Goal: Book appointment/travel/reservation

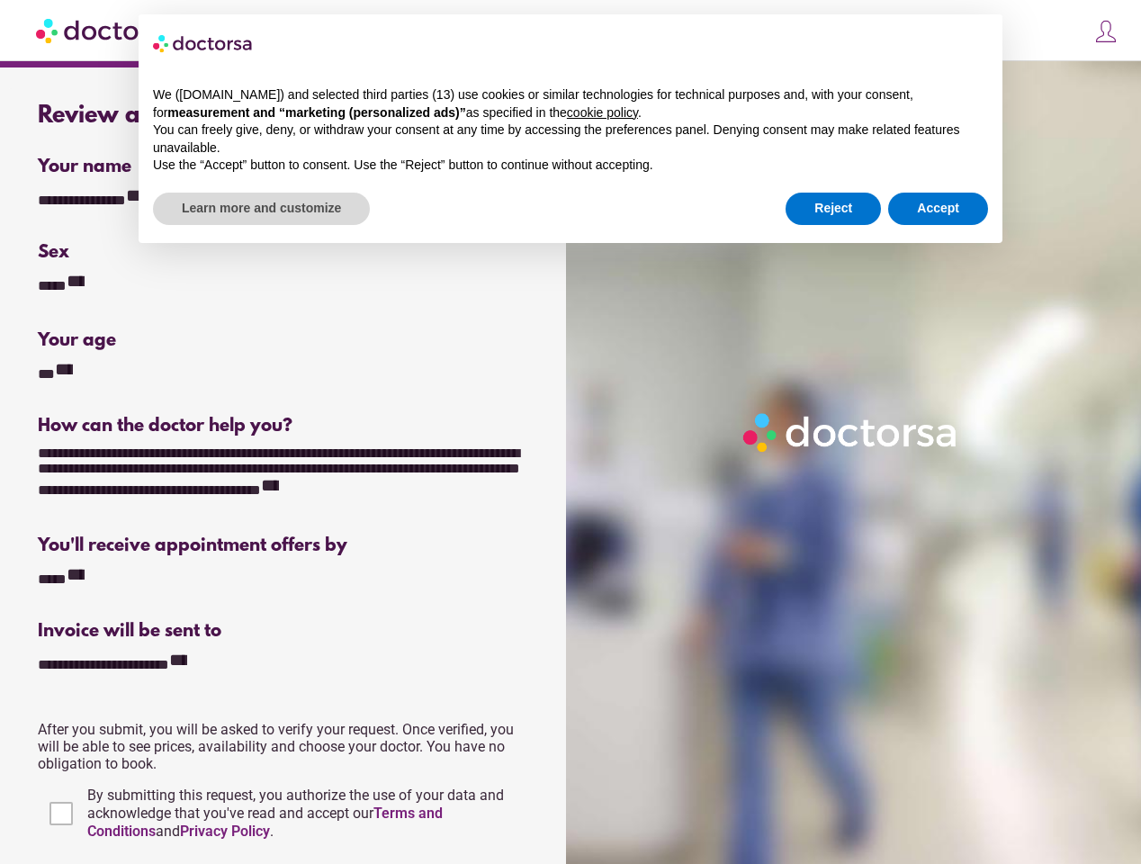
click at [571, 432] on div at bounding box center [857, 493] width 582 height 864
click at [97, 198] on div "**********" at bounding box center [98, 198] width 120 height 24
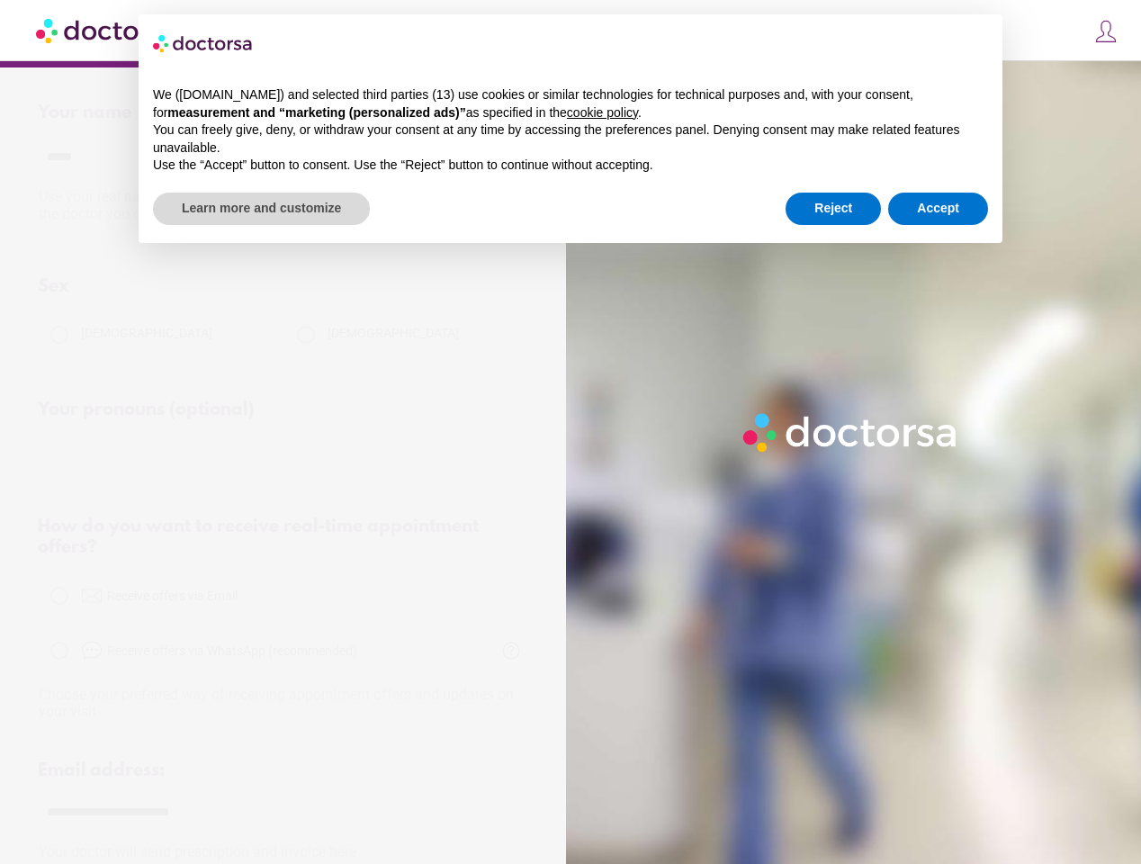
click at [64, 284] on div "Sex" at bounding box center [284, 286] width 493 height 21
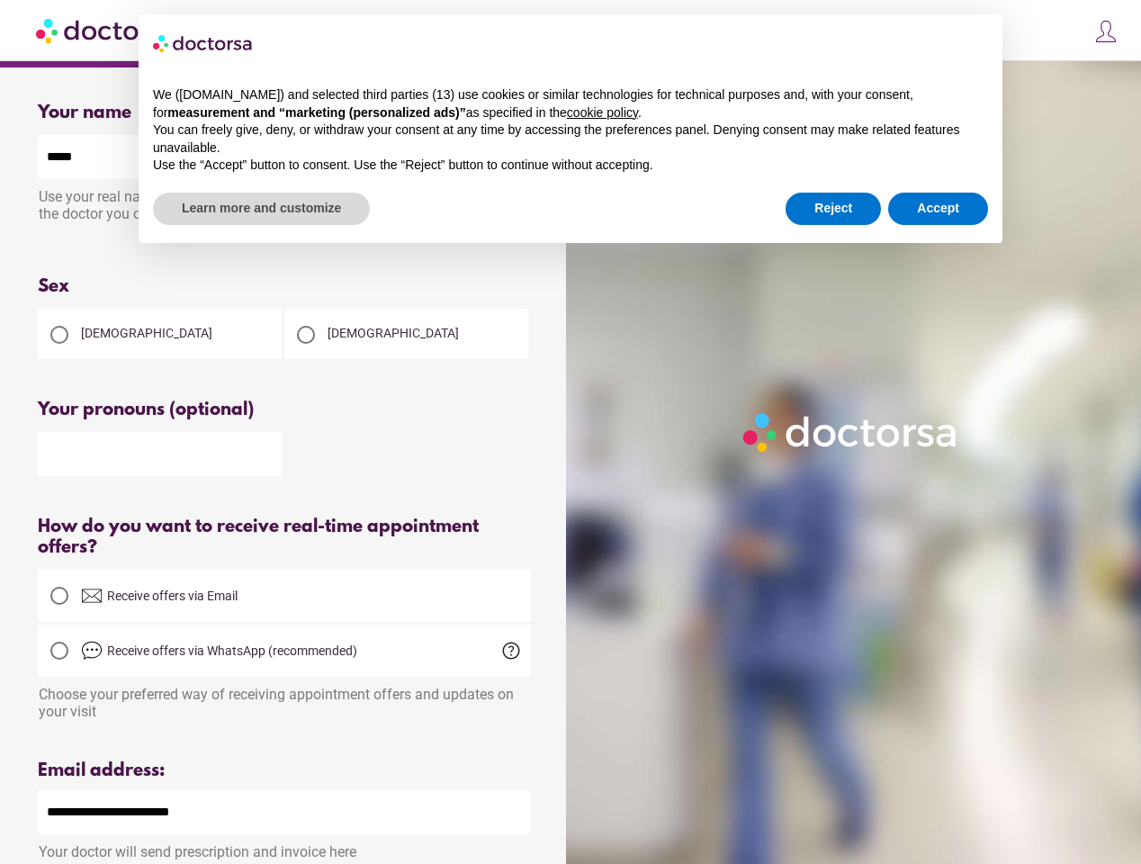
click at [57, 372] on div "Please select an option" at bounding box center [284, 375] width 493 height 23
click at [284, 474] on div at bounding box center [284, 452] width 493 height 47
click at [65, 577] on div "Receive offers via Email" at bounding box center [284, 596] width 493 height 52
click at [129, 662] on span "Receive offers via WhatsApp (recommended)" at bounding box center [306, 651] width 450 height 22
